Goal: Task Accomplishment & Management: Manage account settings

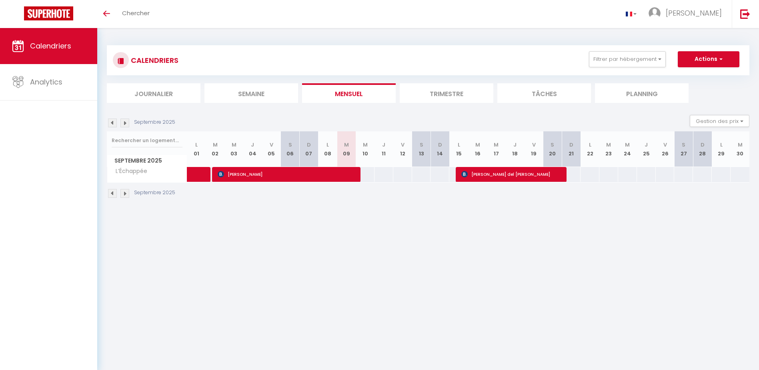
click at [468, 96] on li "Trimestre" at bounding box center [447, 93] width 94 height 20
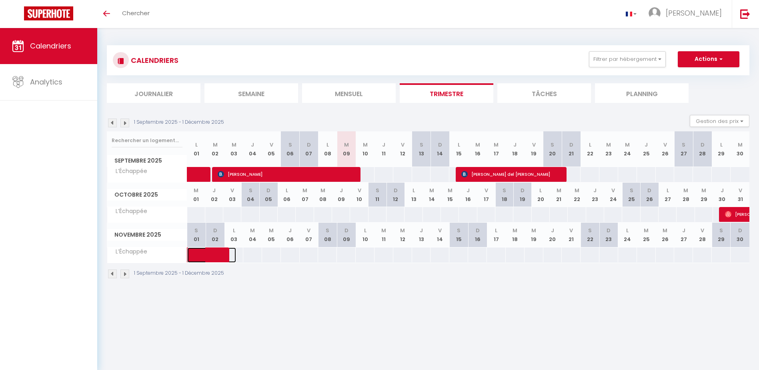
click at [213, 257] on span at bounding box center [217, 254] width 37 height 15
select select "OK"
select select "1"
select select "0"
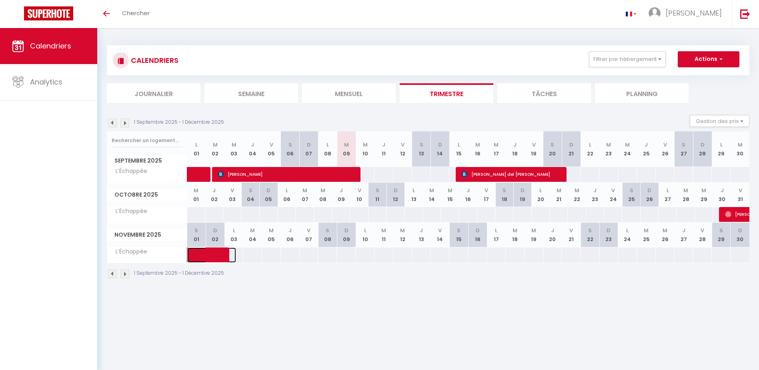
select select "1"
select select
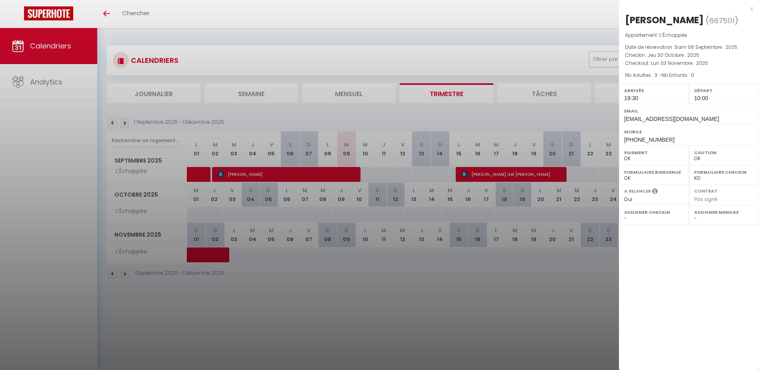
click at [213, 361] on div at bounding box center [379, 185] width 759 height 370
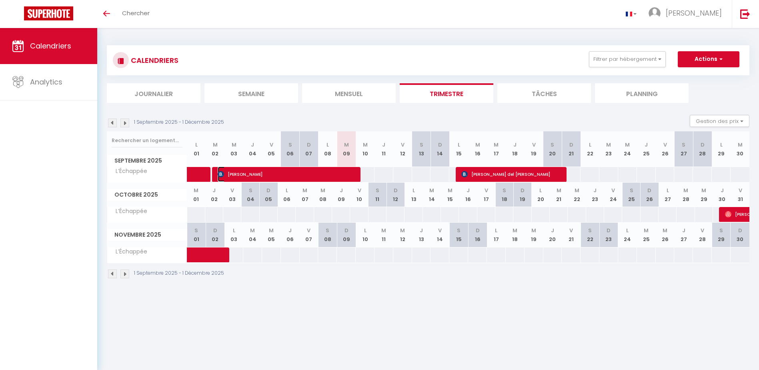
click at [310, 169] on span "[PERSON_NAME]" at bounding box center [287, 174] width 138 height 15
select select "KO"
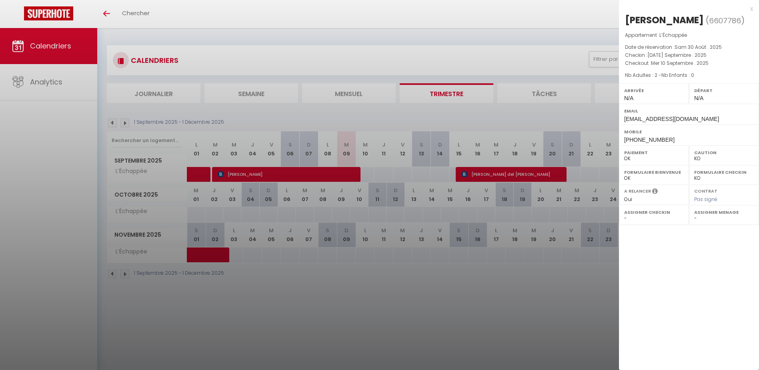
click at [333, 300] on div at bounding box center [379, 185] width 759 height 370
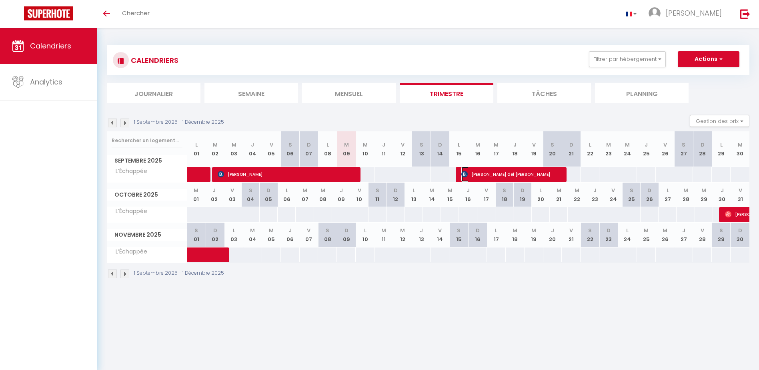
click at [501, 173] on span "[PERSON_NAME] del [PERSON_NAME]" at bounding box center [512, 174] width 100 height 15
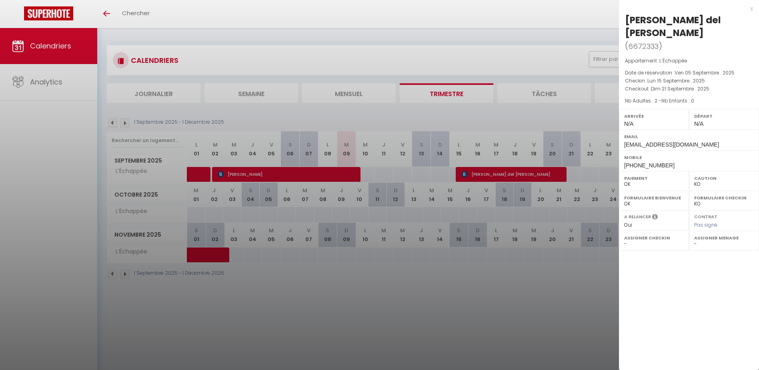
click at [451, 297] on div at bounding box center [379, 185] width 759 height 370
